Goal: Information Seeking & Learning: Learn about a topic

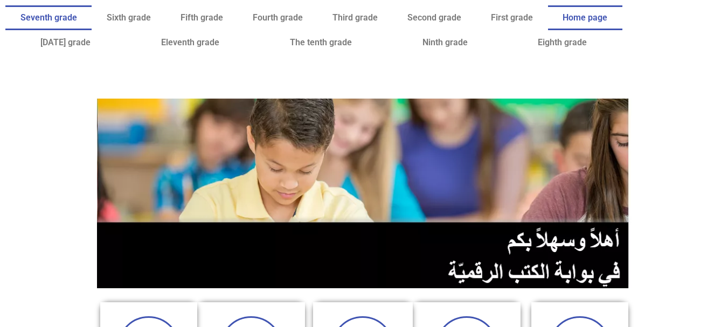
click at [77, 21] on font "Seventh grade" at bounding box center [48, 17] width 57 height 10
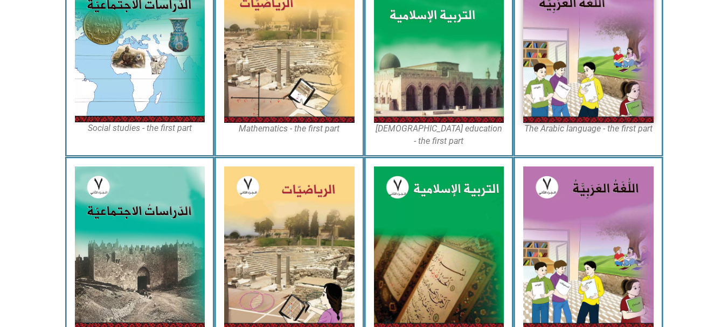
scroll to position [444, 0]
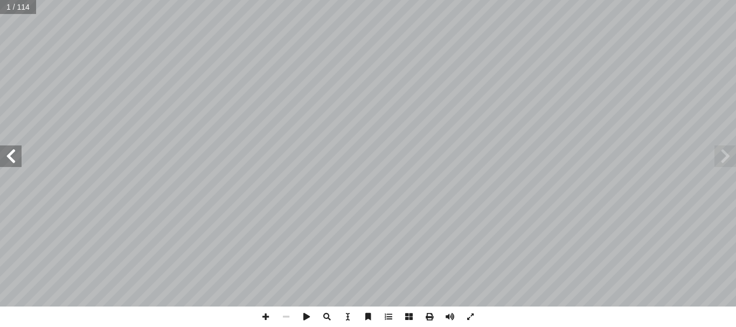
click at [10, 154] on span at bounding box center [11, 156] width 22 height 22
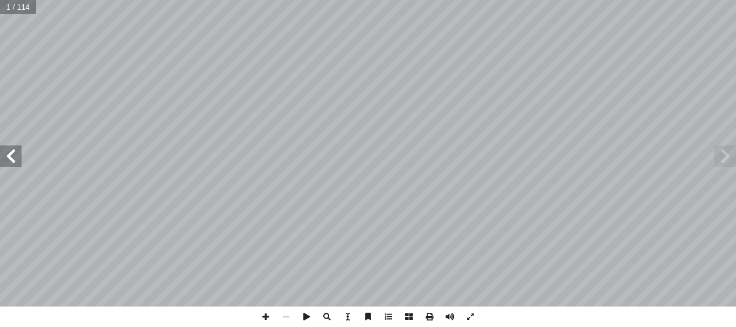
click at [10, 154] on span at bounding box center [11, 156] width 22 height 22
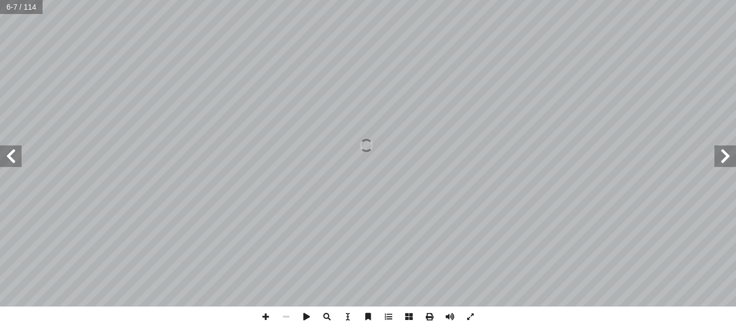
click at [10, 154] on span at bounding box center [11, 156] width 22 height 22
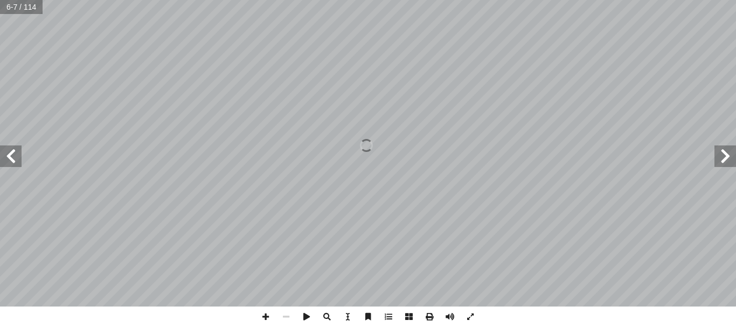
click at [10, 154] on span at bounding box center [11, 156] width 22 height 22
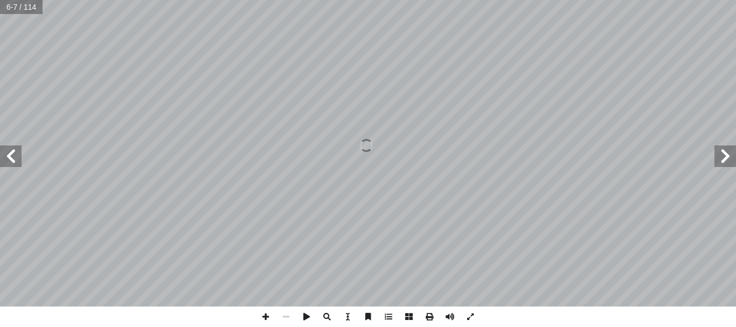
click at [10, 154] on span at bounding box center [11, 156] width 22 height 22
click at [10, 161] on span at bounding box center [11, 156] width 22 height 22
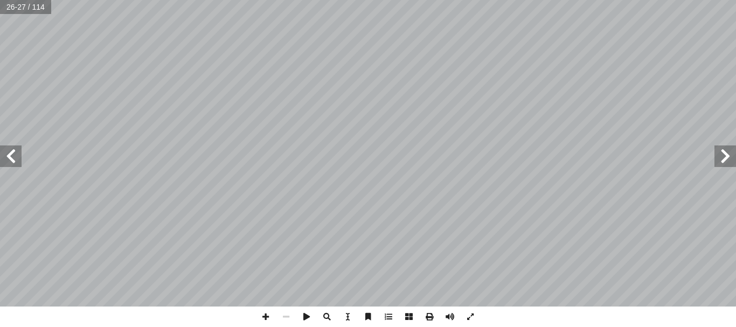
click at [308, 194] on div "20 . « َص ِص َ ن َ ا ْلق َ S ْ Ah َ K ْ إ َ L َ ɜص ع ُ ْ َنُ نق َ N » High: L َ…" at bounding box center [368, 153] width 736 height 306
click at [733, 158] on span at bounding box center [725, 156] width 22 height 22
